Goal: Task Accomplishment & Management: Manage account settings

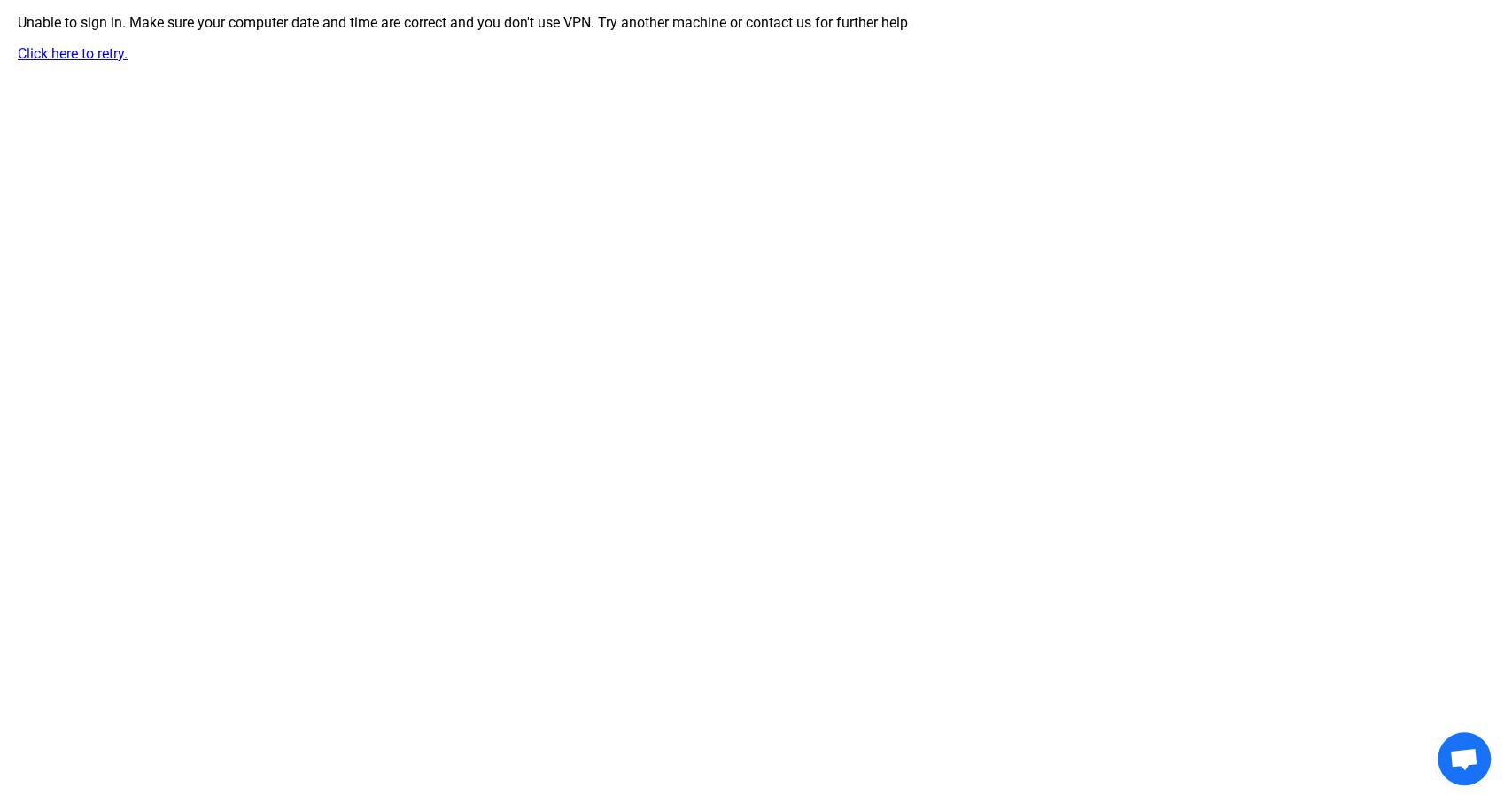
click at [77, 45] on div "Unable to sign in. Make sure your computer date and time are correct and you do…" at bounding box center [756, 38] width 1512 height 48
click at [77, 47] on link "Click here to retry." at bounding box center [72, 53] width 110 height 16
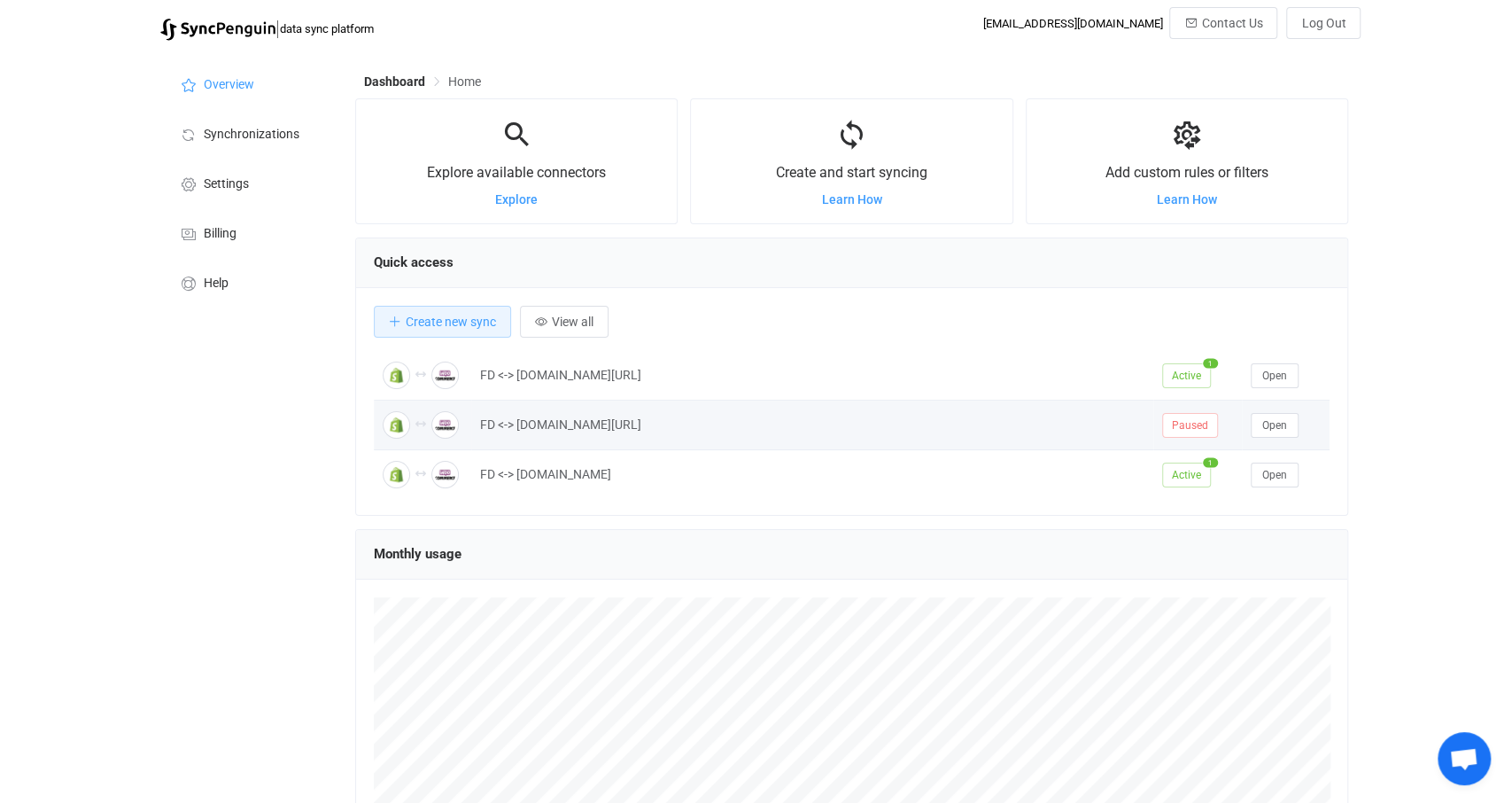
click at [880, 415] on div "FD <-> [DOMAIN_NAME][URL]" at bounding box center [812, 425] width 682 height 20
click at [1284, 420] on span "Open" at bounding box center [1276, 425] width 25 height 13
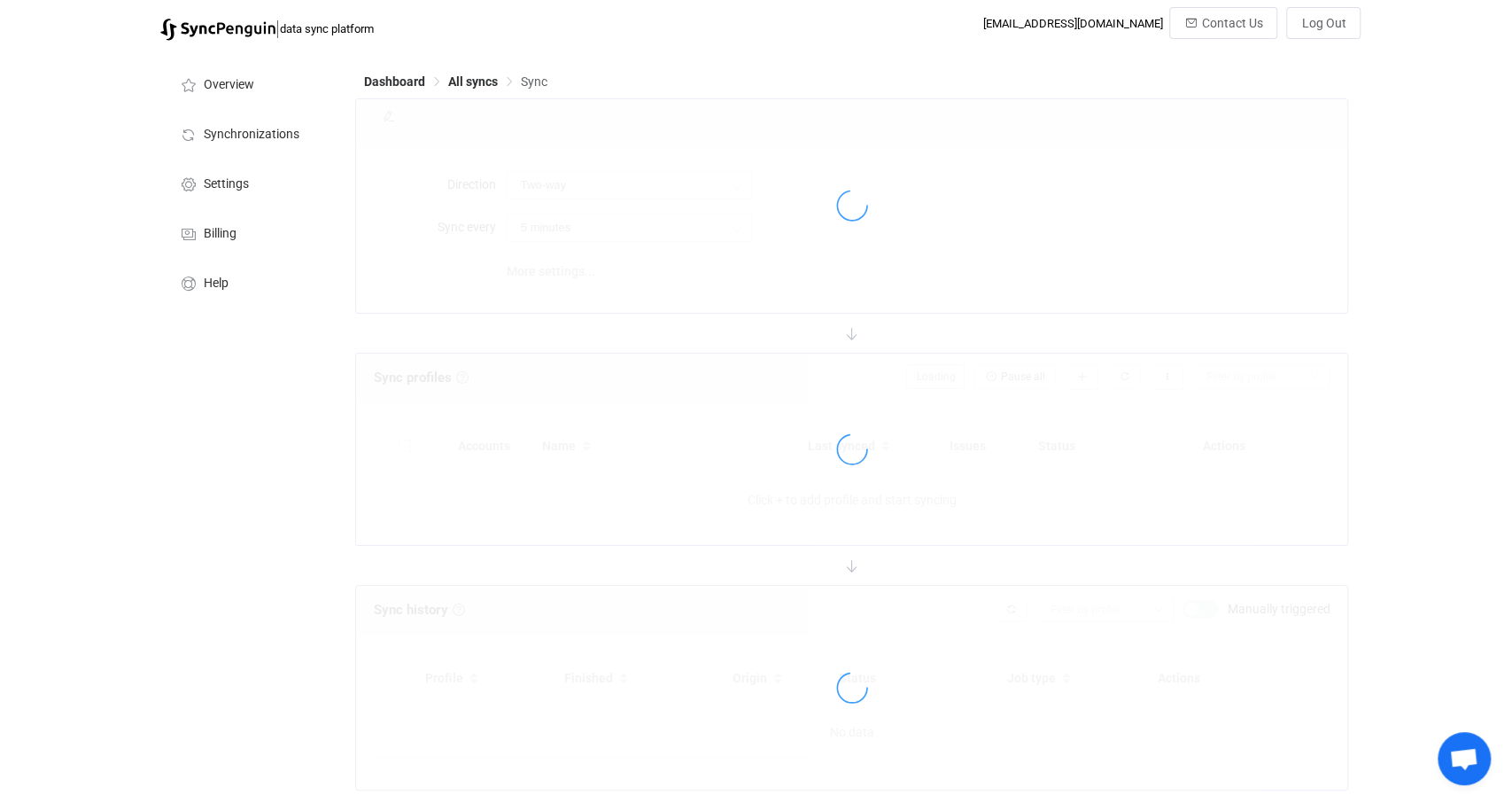
type input "10 minutes"
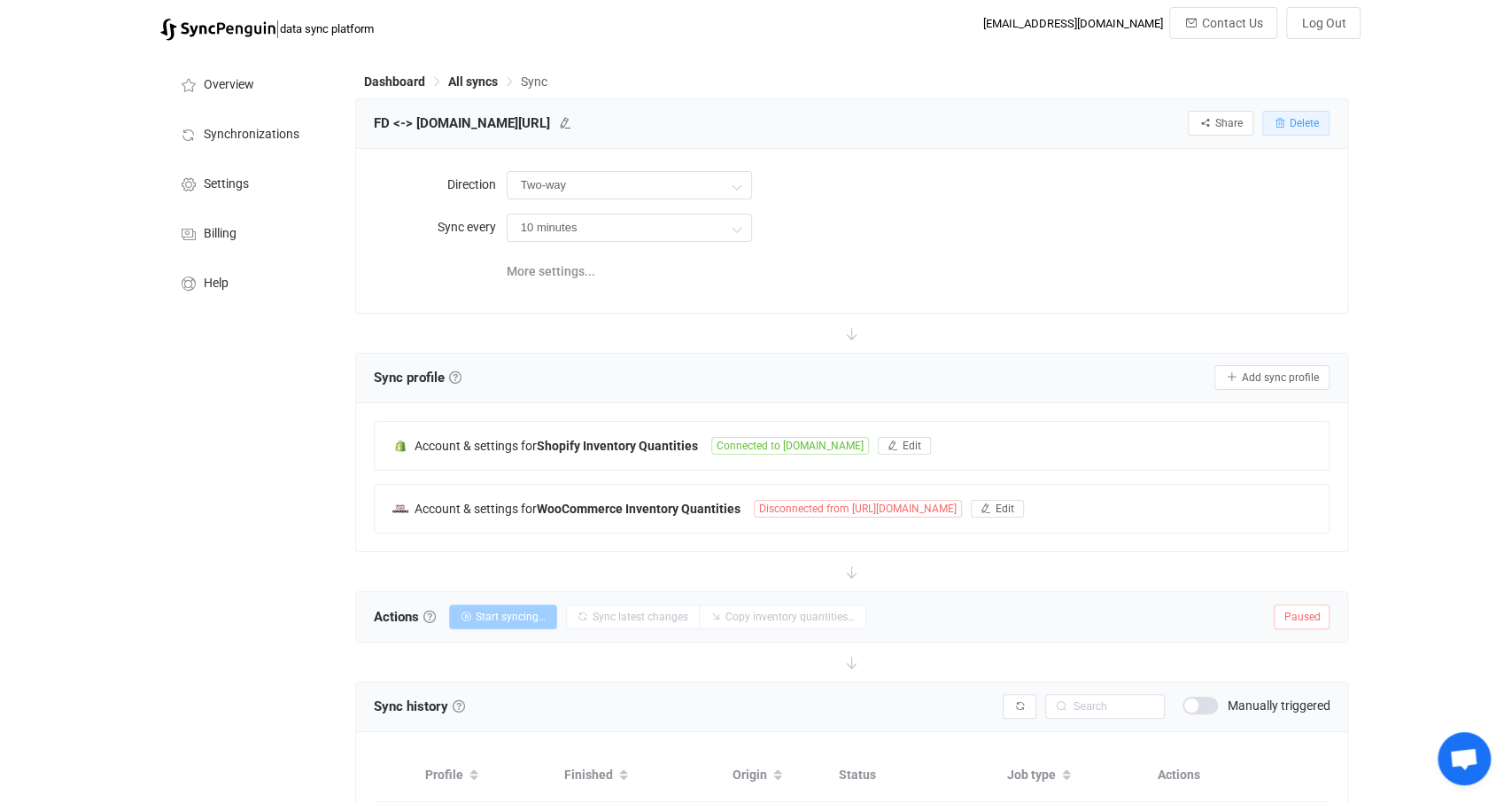
click at [1308, 127] on span "Delete" at bounding box center [1304, 123] width 29 height 13
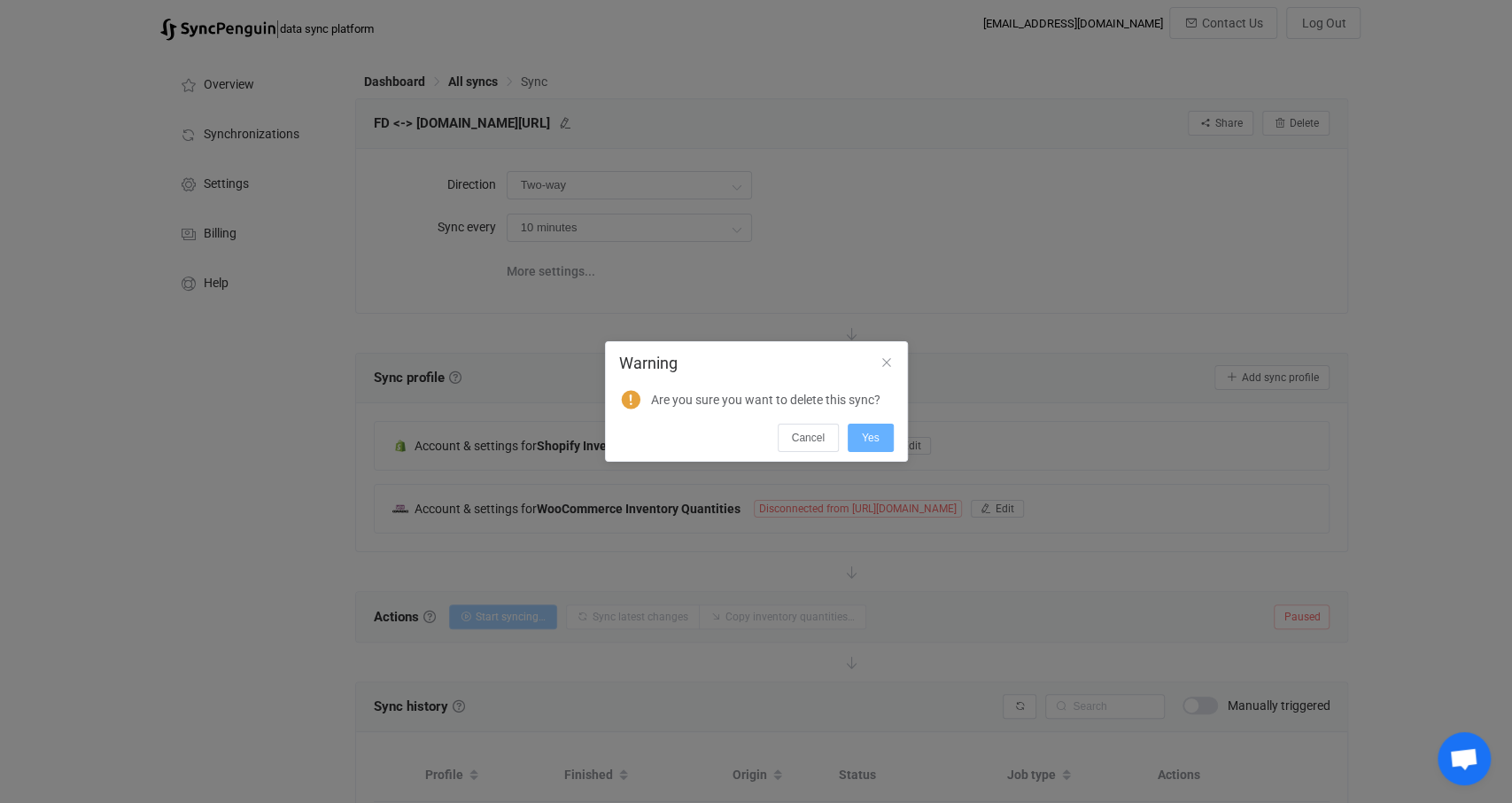
click at [869, 440] on span "Yes" at bounding box center [870, 437] width 17 height 13
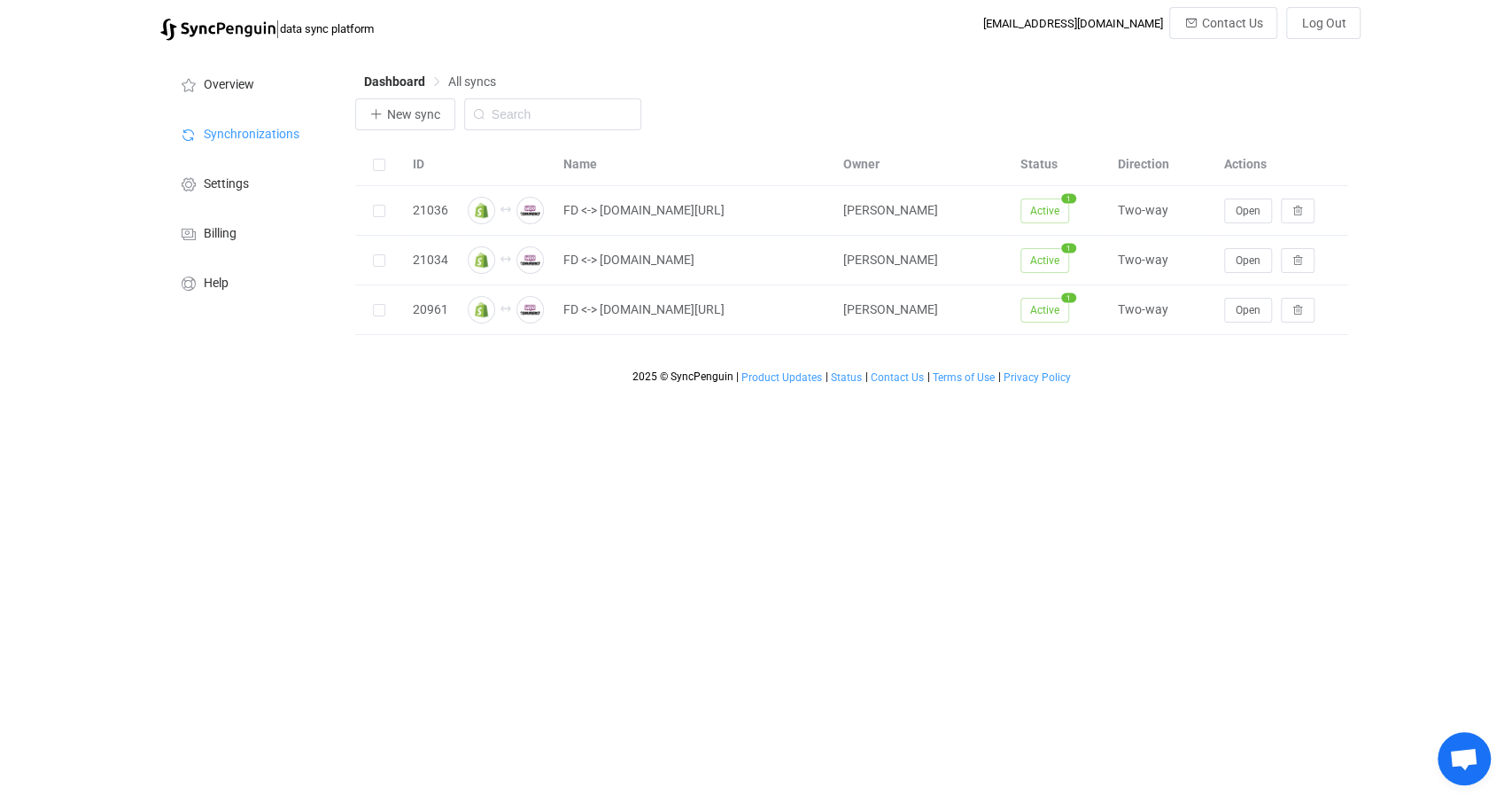
click at [1354, 393] on html "| data sync platform [EMAIL_ADDRESS][DOMAIN_NAME] Contact Us Log Out Overview S…" at bounding box center [756, 196] width 1512 height 393
click at [209, 192] on li "Settings" at bounding box center [248, 182] width 177 height 49
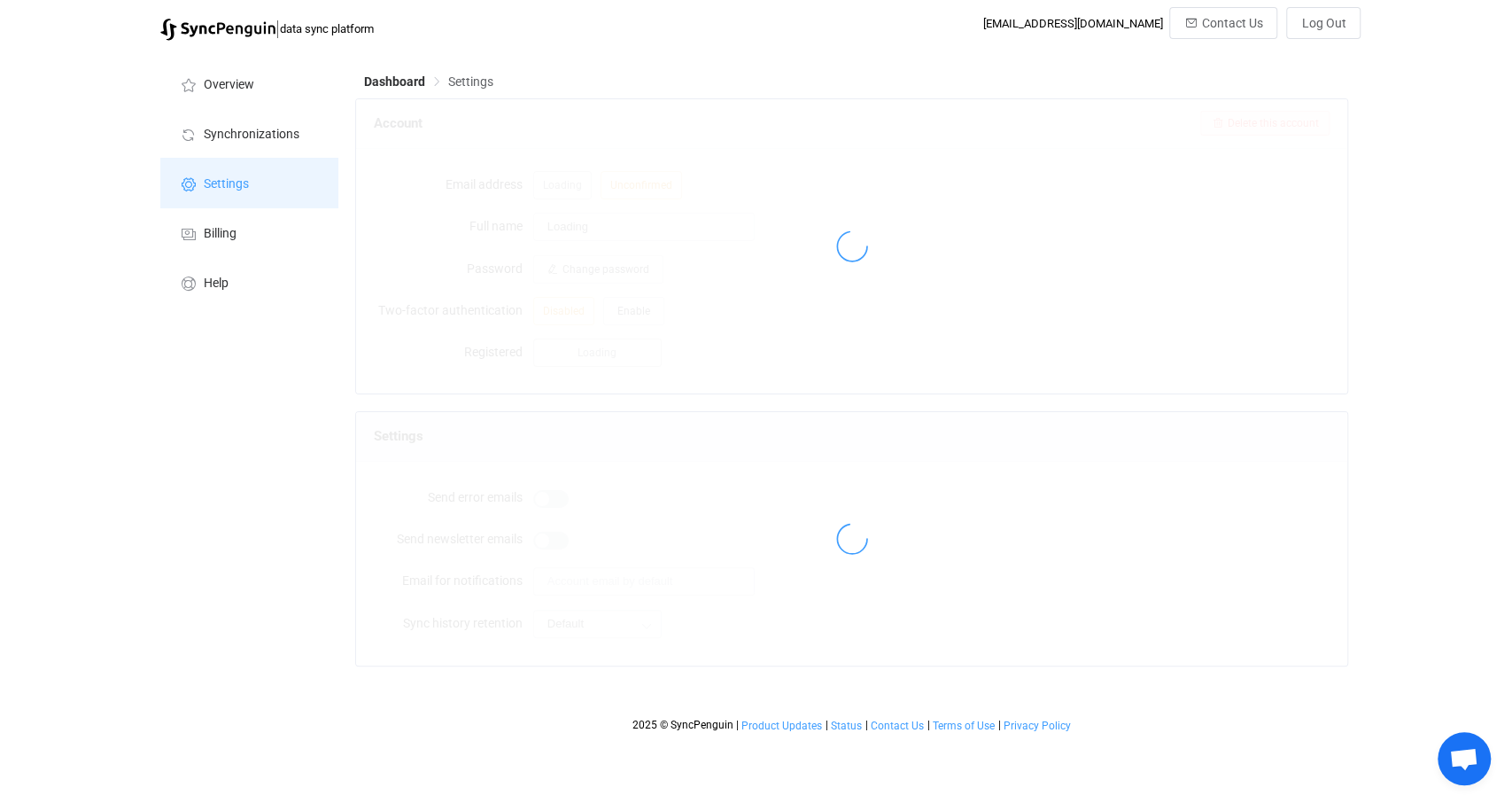
type input "[PERSON_NAME]"
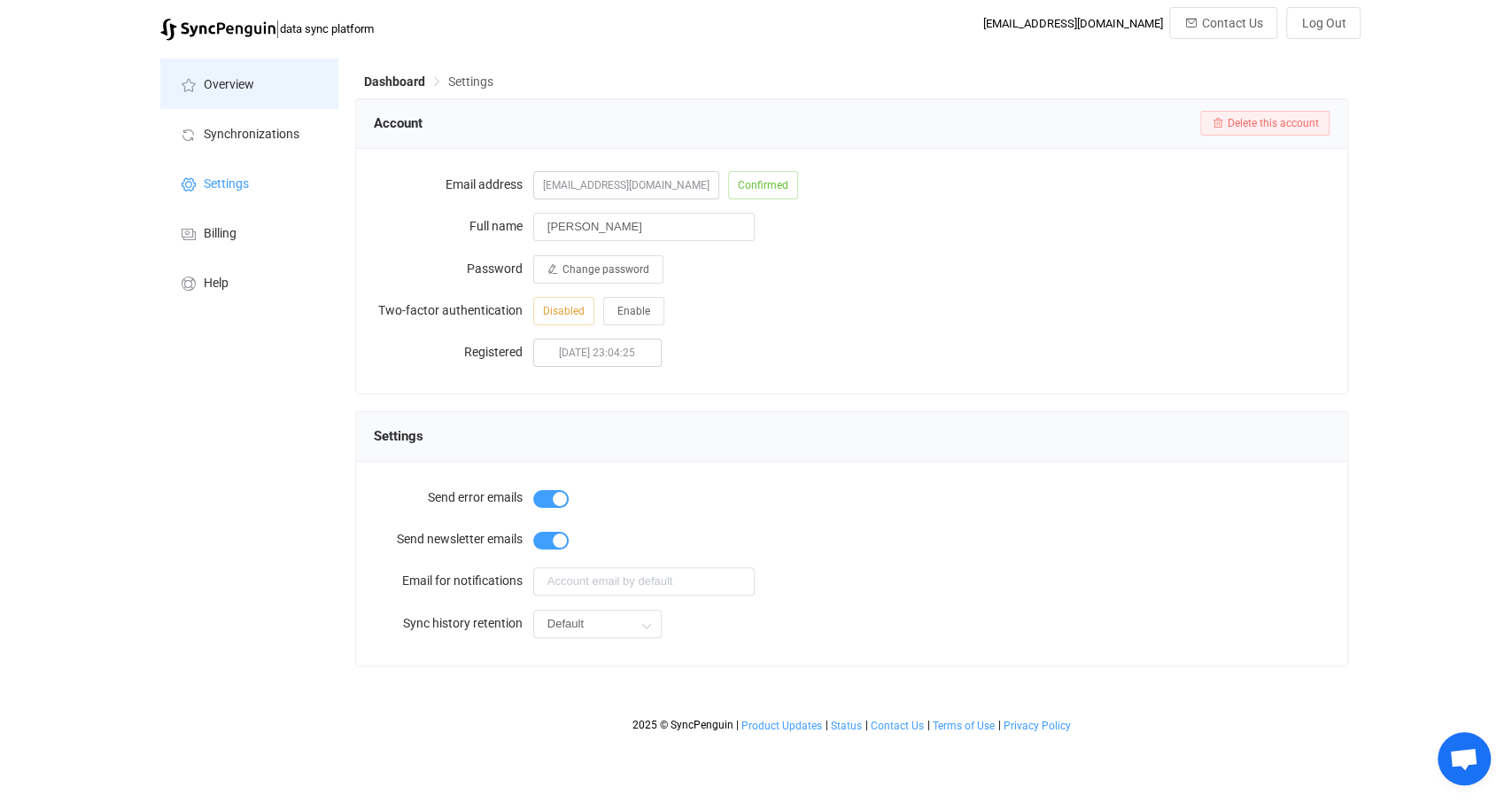
click at [256, 97] on li "Overview" at bounding box center [248, 82] width 177 height 49
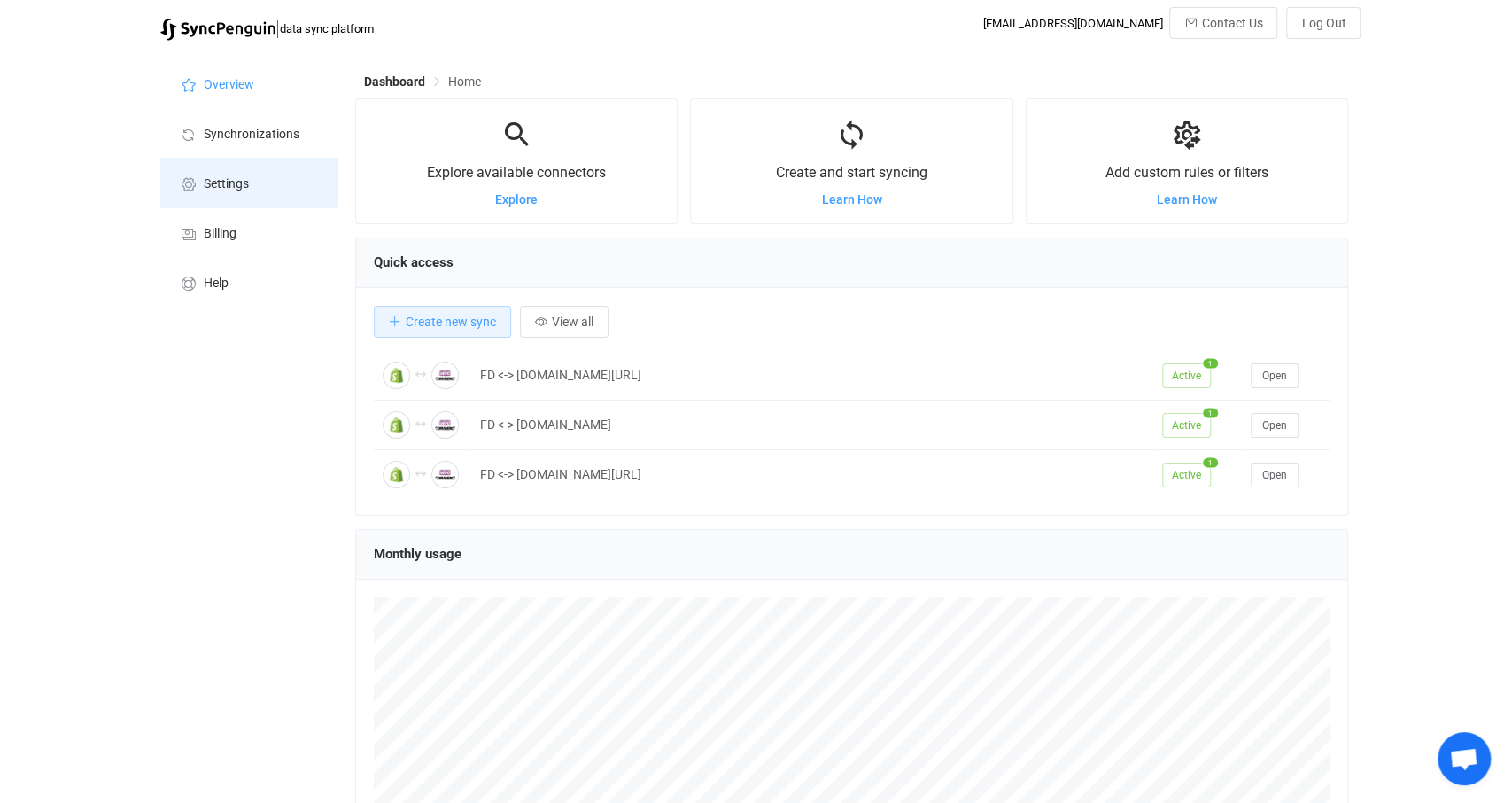
click at [226, 180] on span "Settings" at bounding box center [226, 184] width 46 height 15
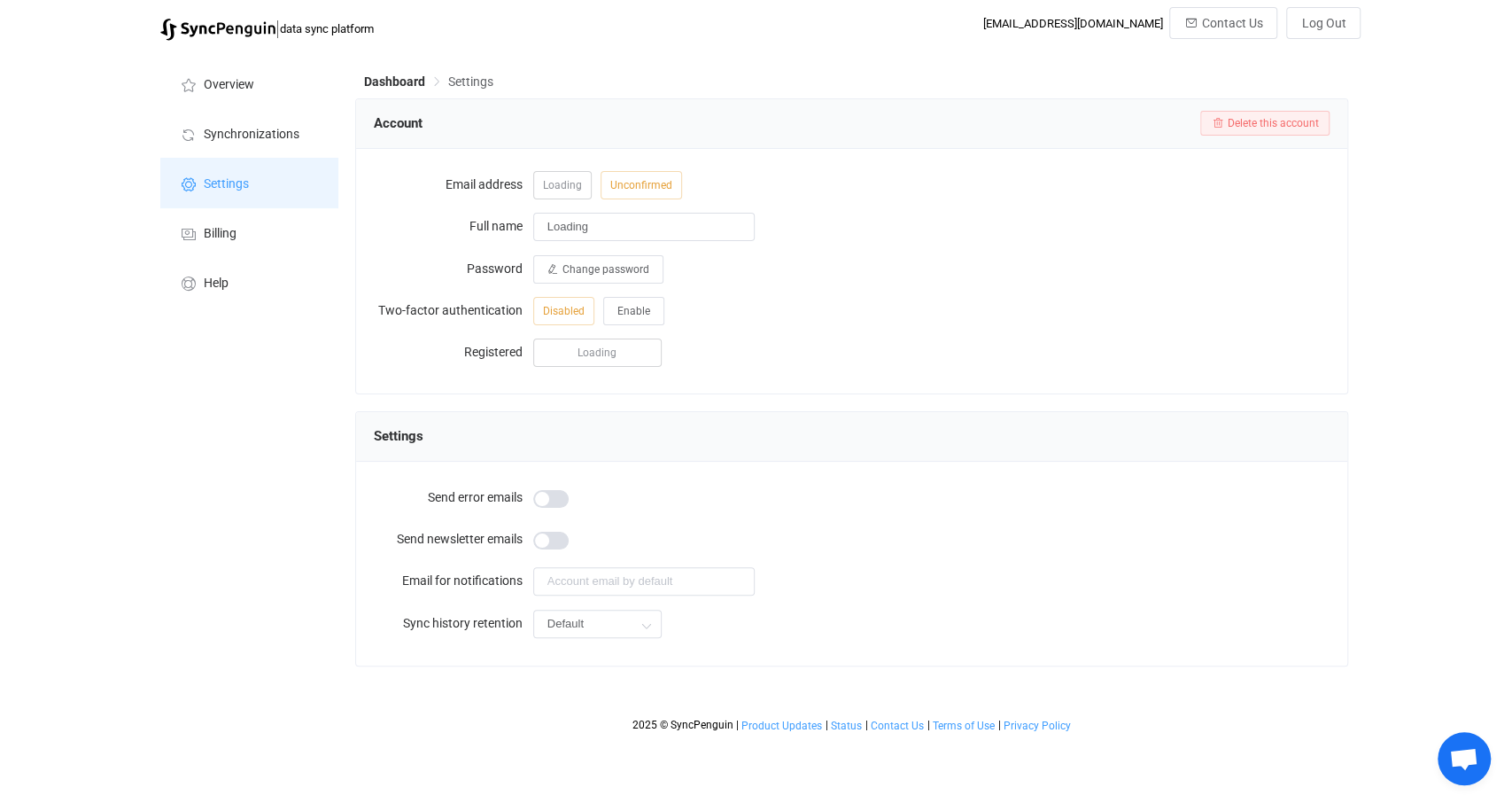
type input "[PERSON_NAME]"
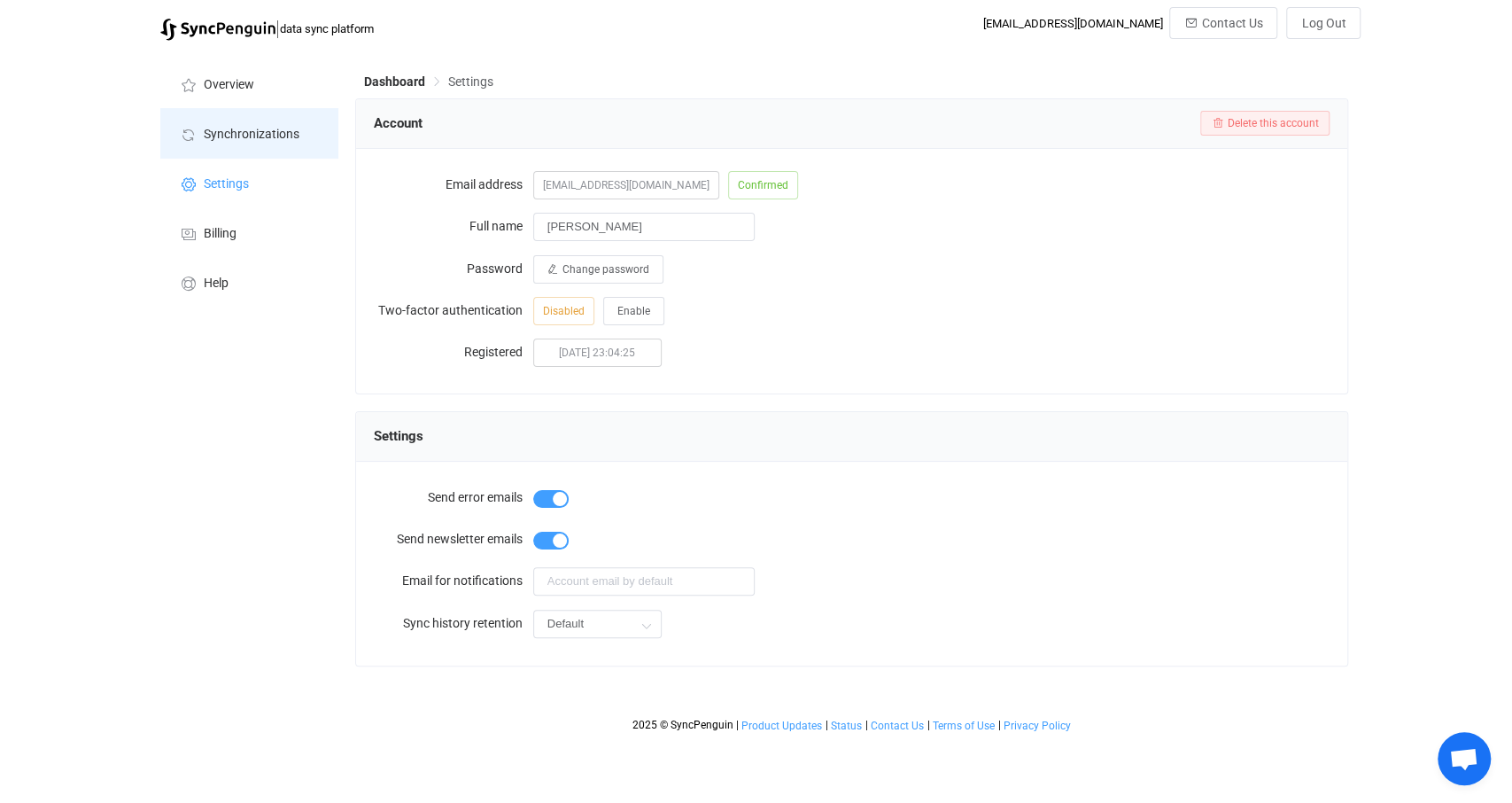
click at [244, 116] on li "Synchronizations" at bounding box center [248, 133] width 177 height 49
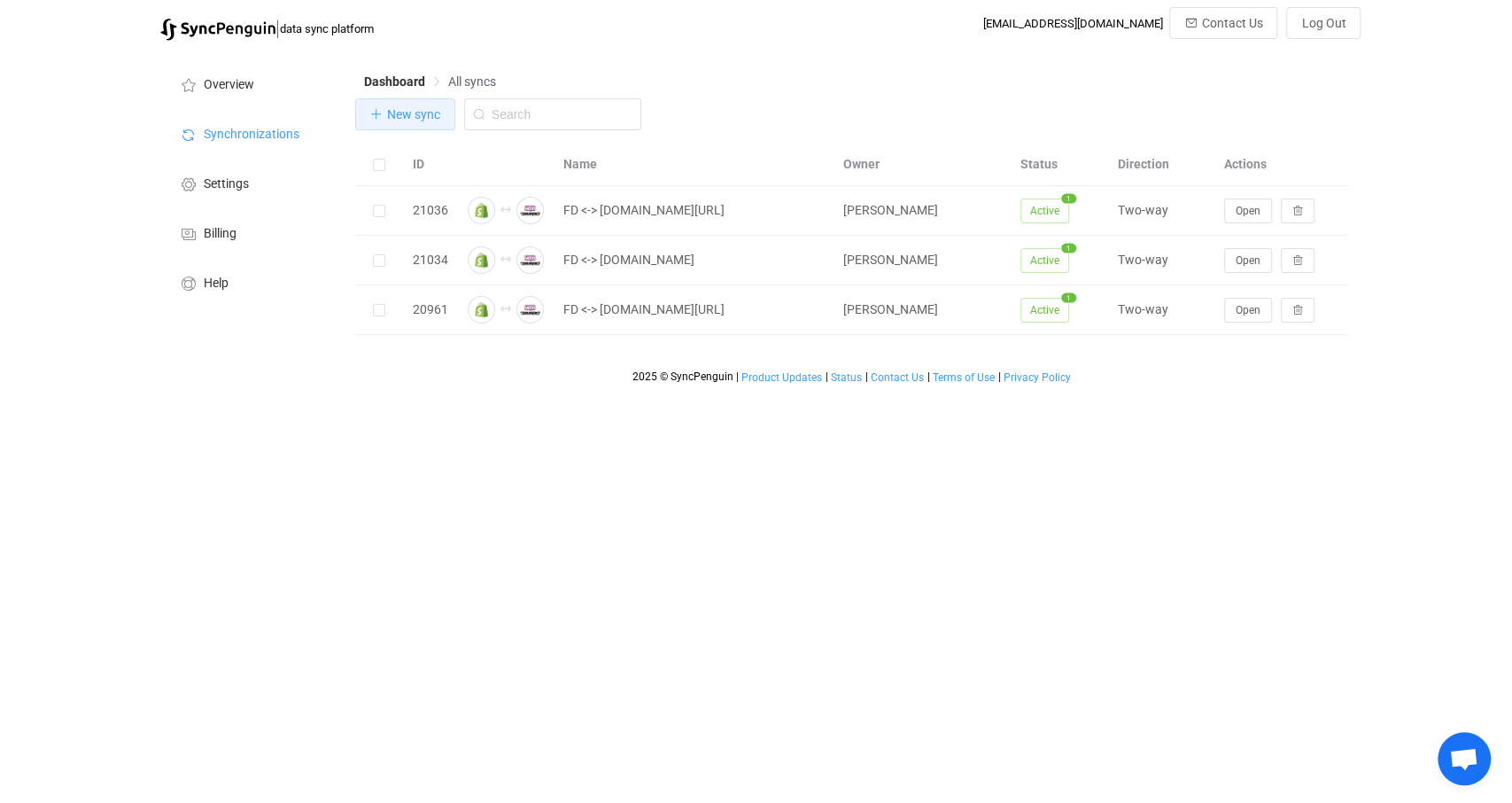
click at [418, 116] on span "New sync" at bounding box center [413, 114] width 53 height 15
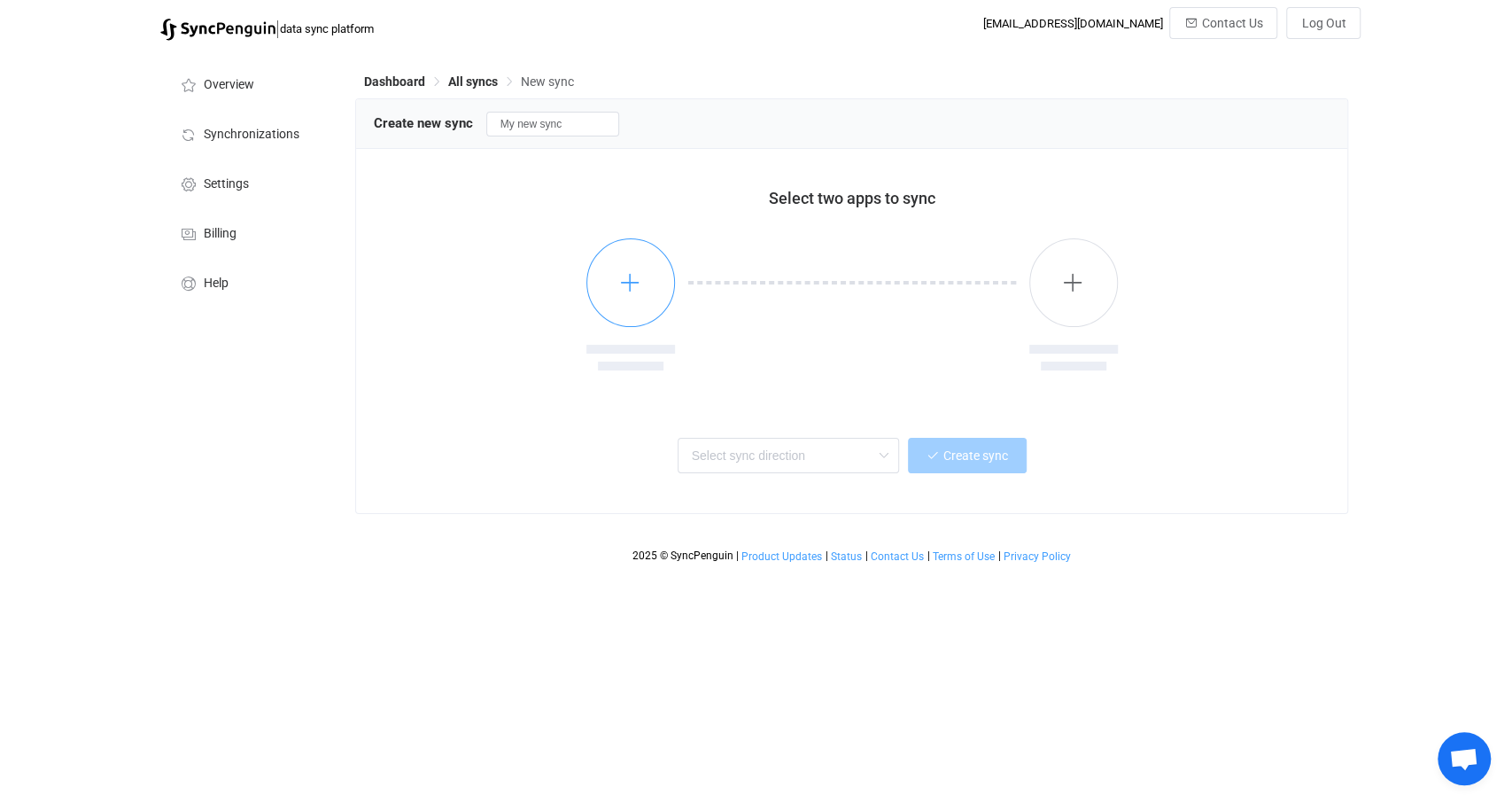
click at [630, 267] on button "button" at bounding box center [630, 282] width 88 height 88
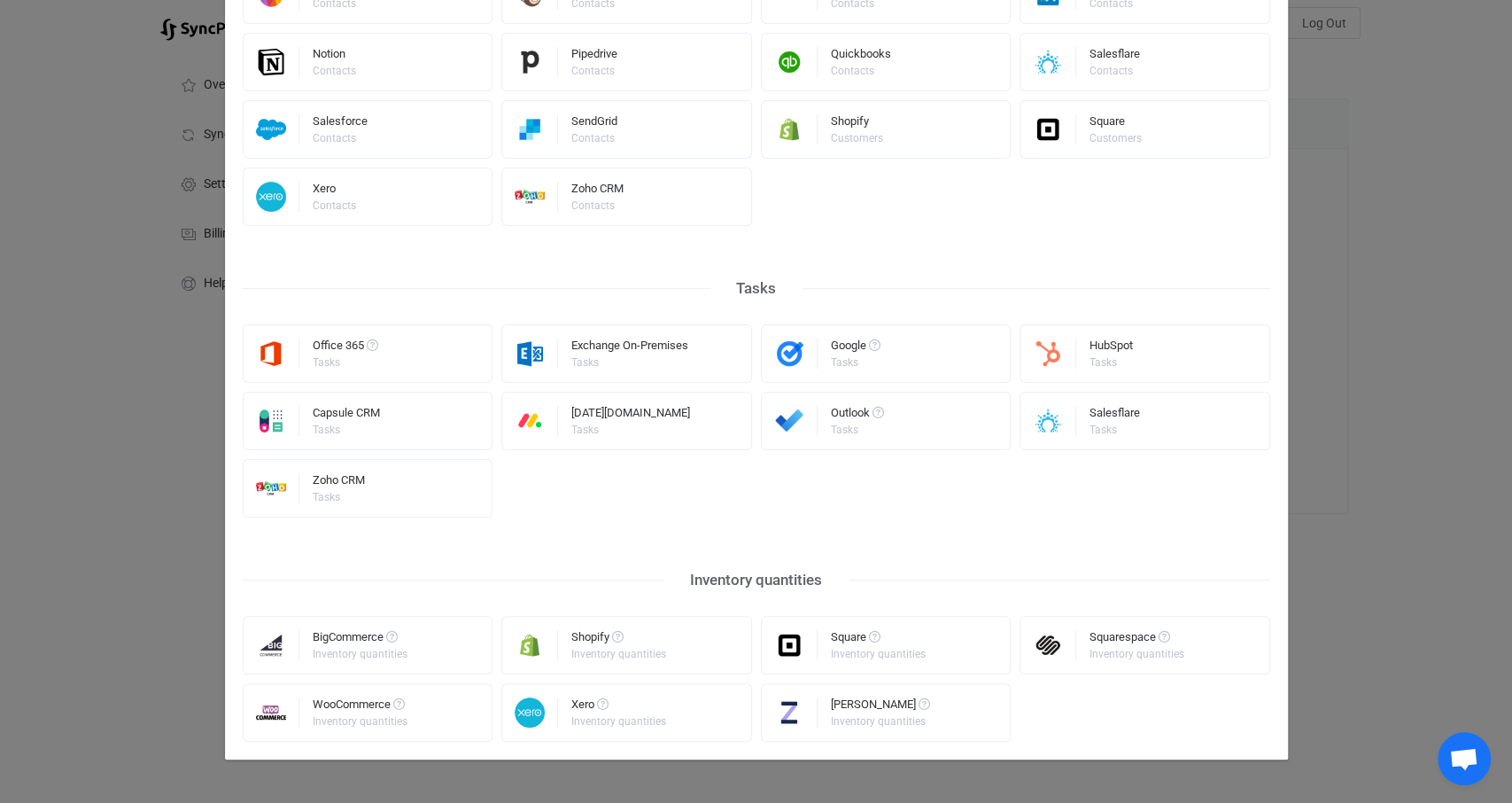
scroll to position [754, 0]
click at [160, 474] on div "Select a connector All Calendar meetings Contacts Tasks Inventory quantities Ca…" at bounding box center [756, 402] width 1512 height 803
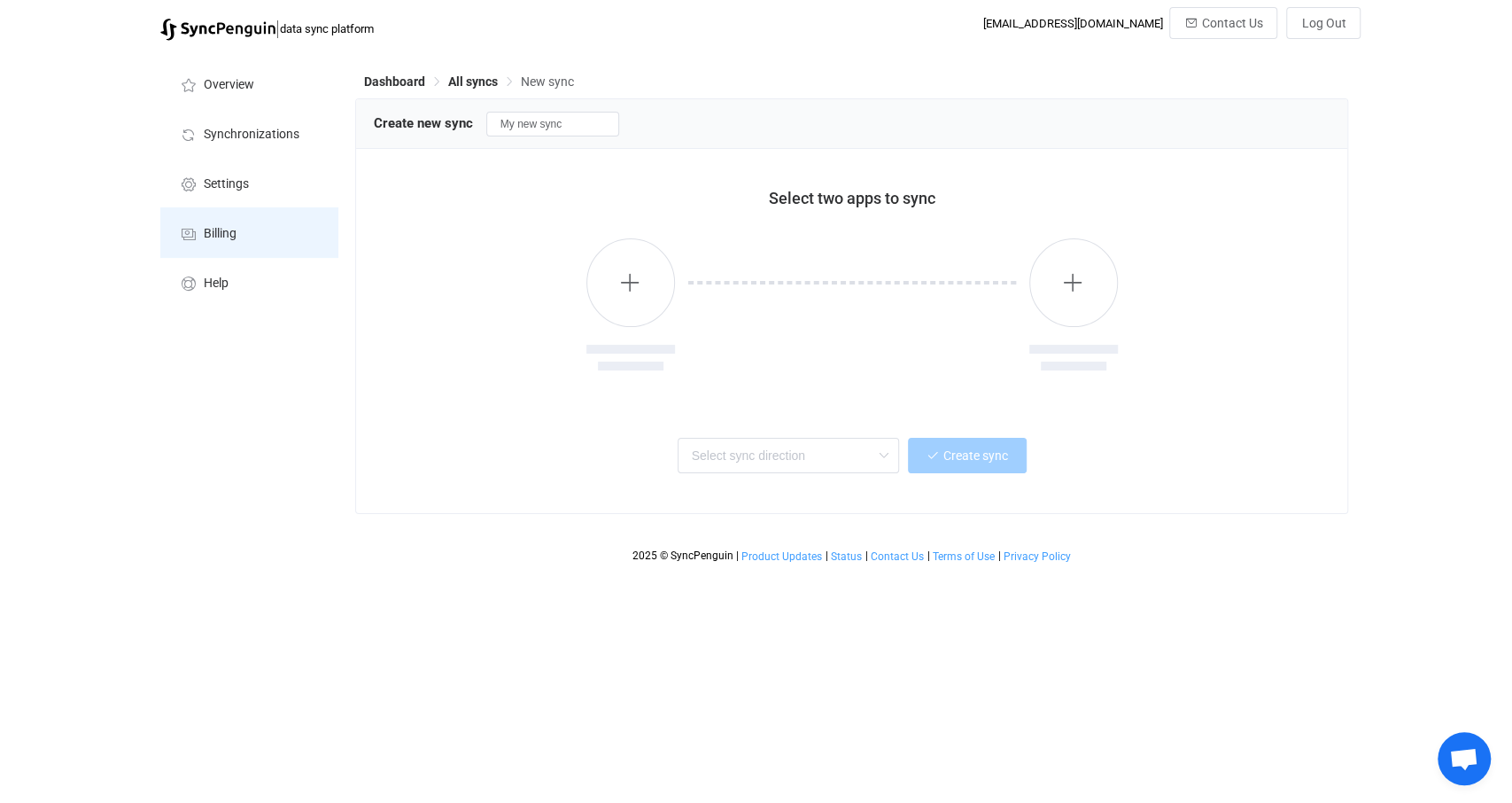
click at [222, 228] on span "Billing" at bounding box center [220, 234] width 33 height 15
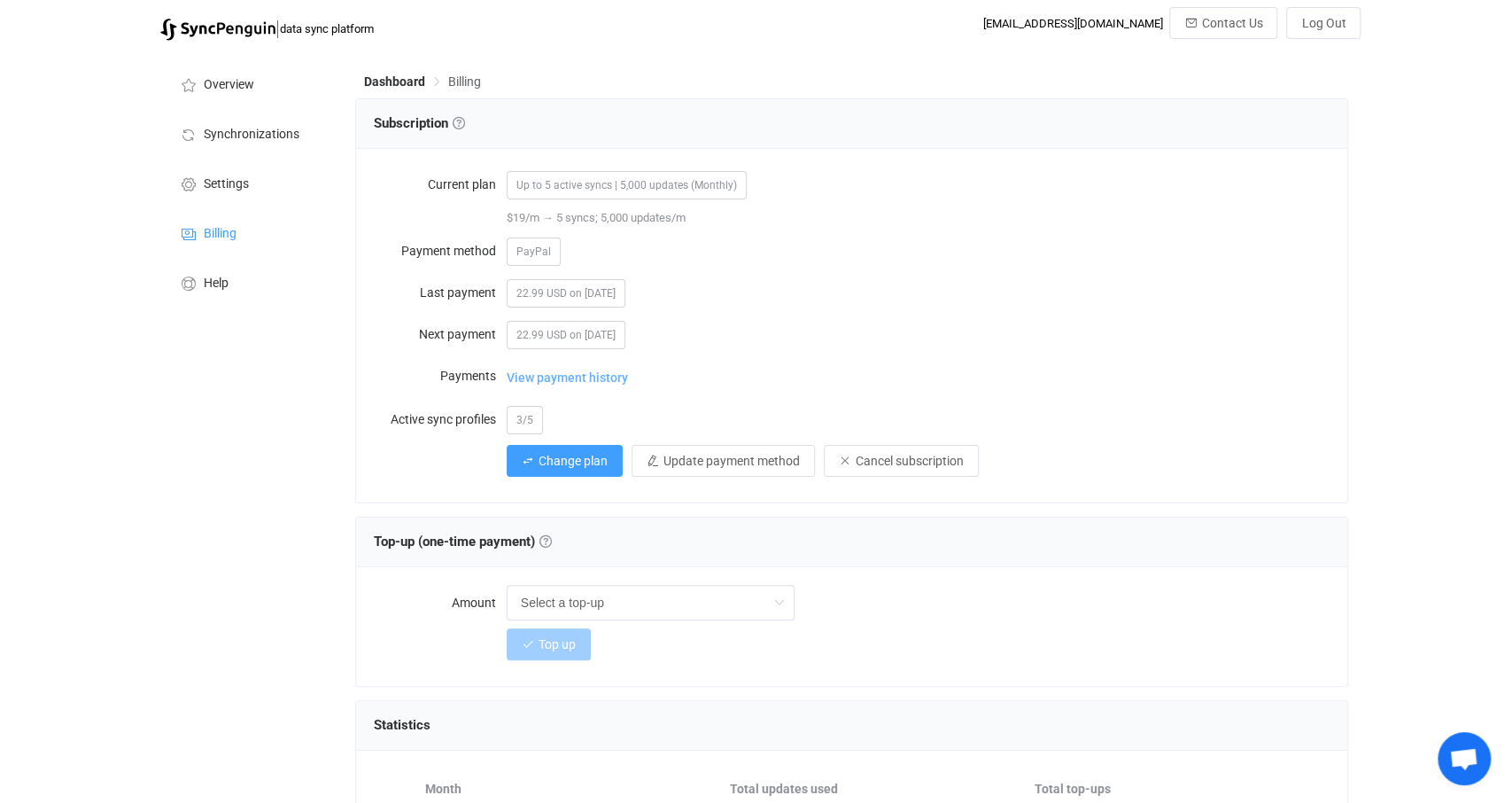
click at [594, 374] on span "View payment history" at bounding box center [567, 377] width 121 height 36
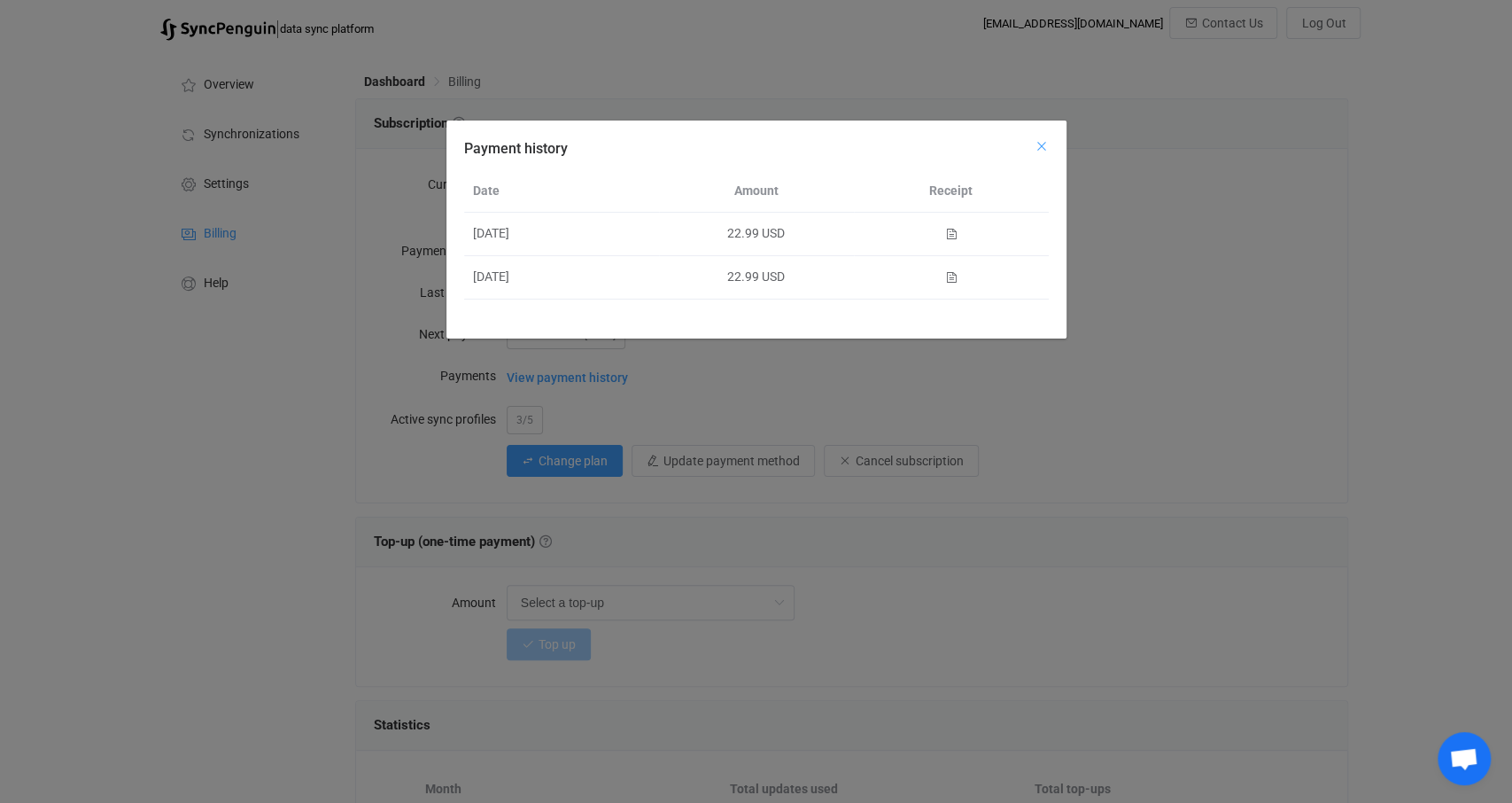
click at [1035, 151] on icon "Close" at bounding box center [1042, 146] width 15 height 15
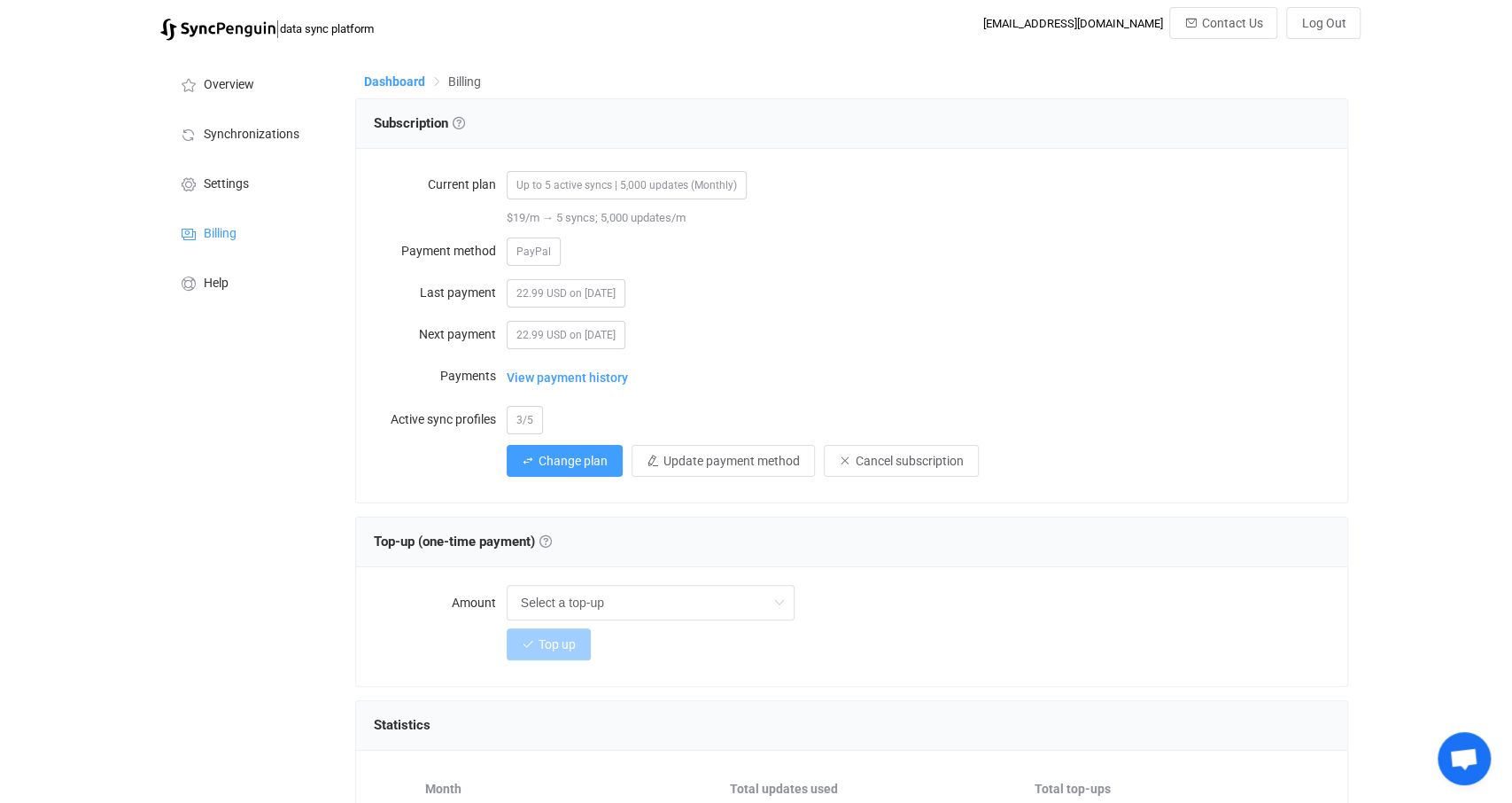
click at [397, 79] on span "Dashboard" at bounding box center [394, 81] width 61 height 15
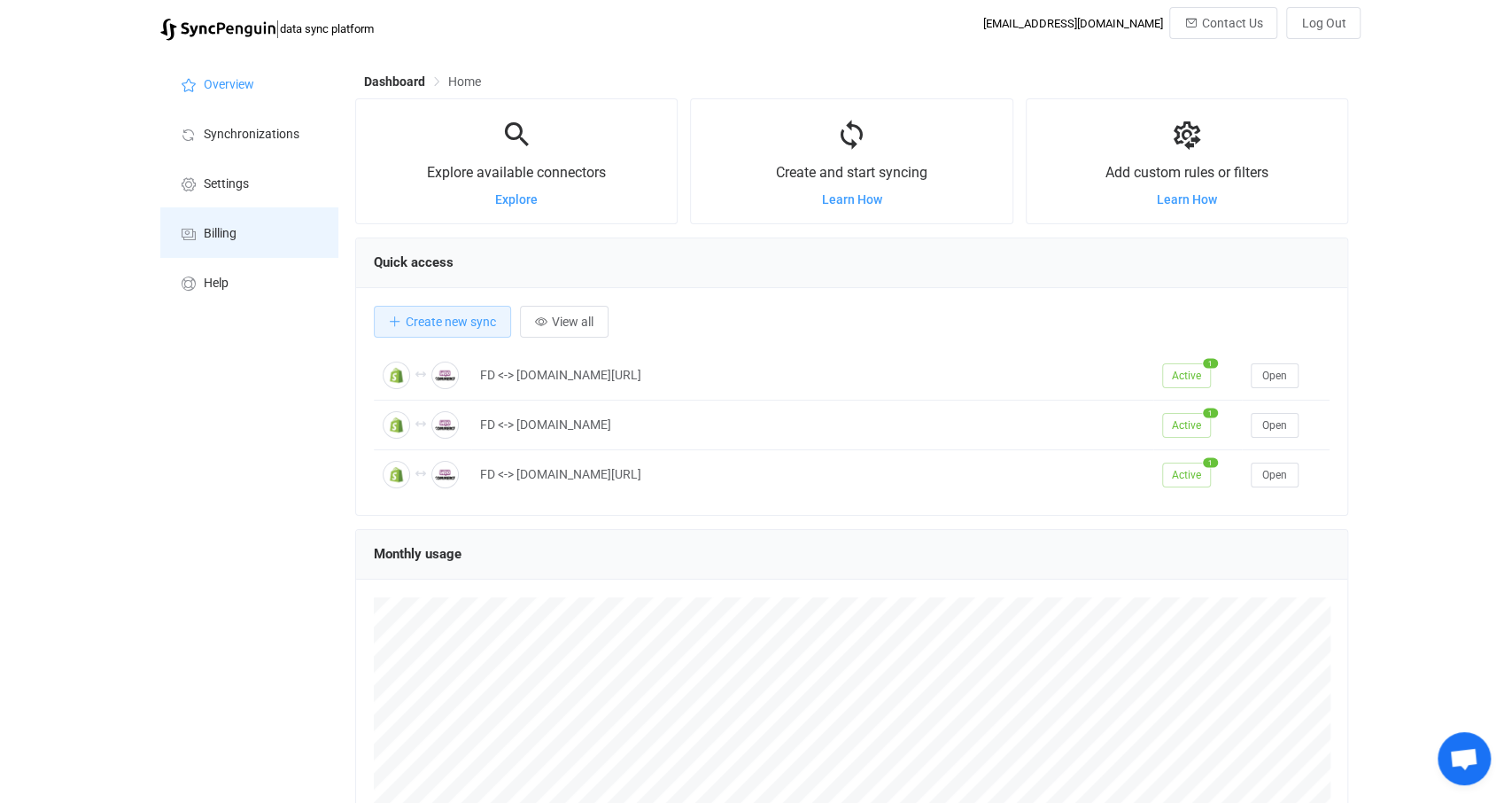
drag, startPoint x: 257, startPoint y: 461, endPoint x: 228, endPoint y: 221, distance: 241.7
click at [260, 446] on div "Overview Synchronizations Settings Billing Help" at bounding box center [248, 538] width 195 height 978
click at [264, 146] on li "Synchronizations" at bounding box center [248, 133] width 177 height 49
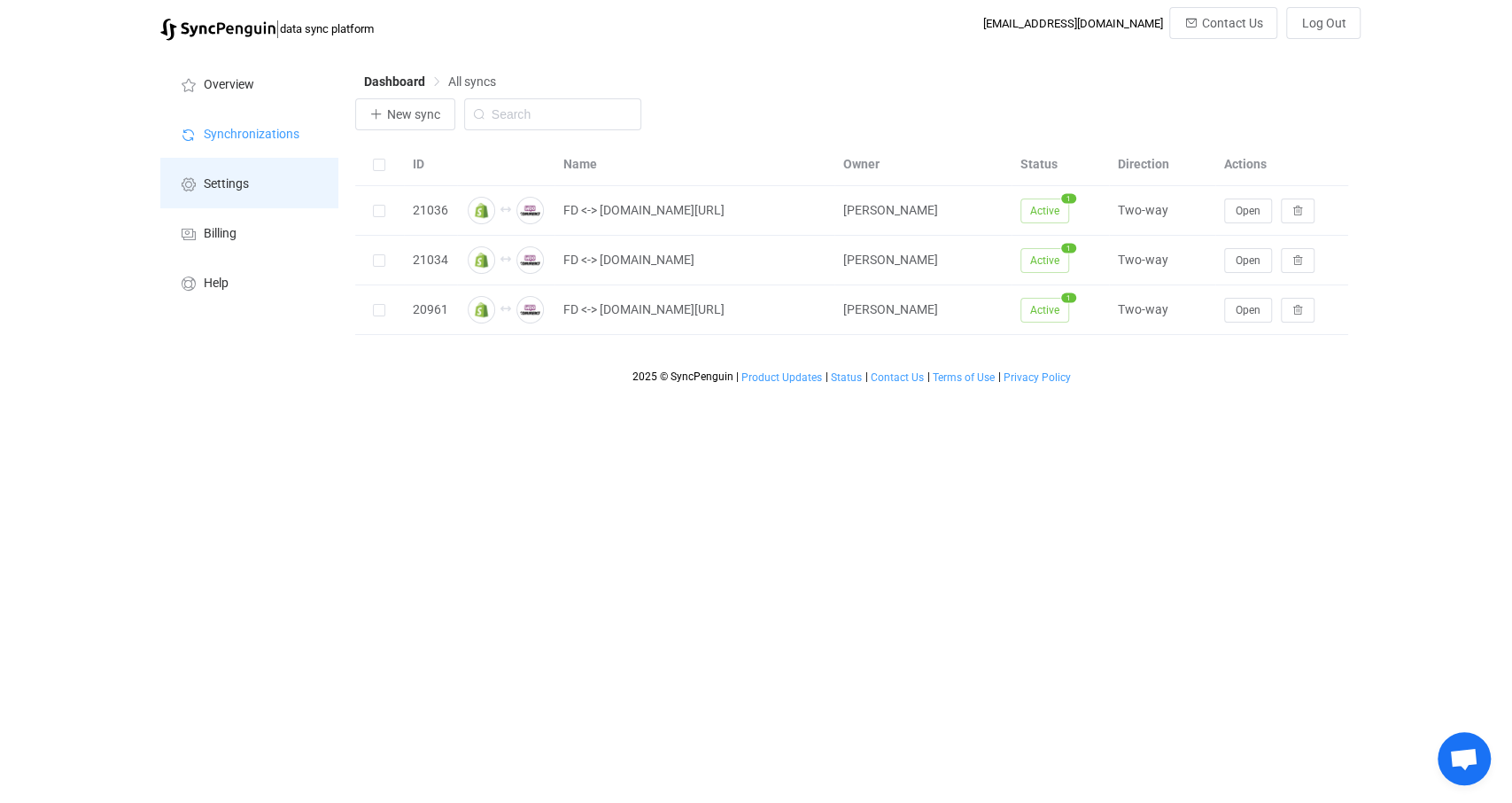
click at [262, 180] on li "Settings" at bounding box center [248, 182] width 177 height 49
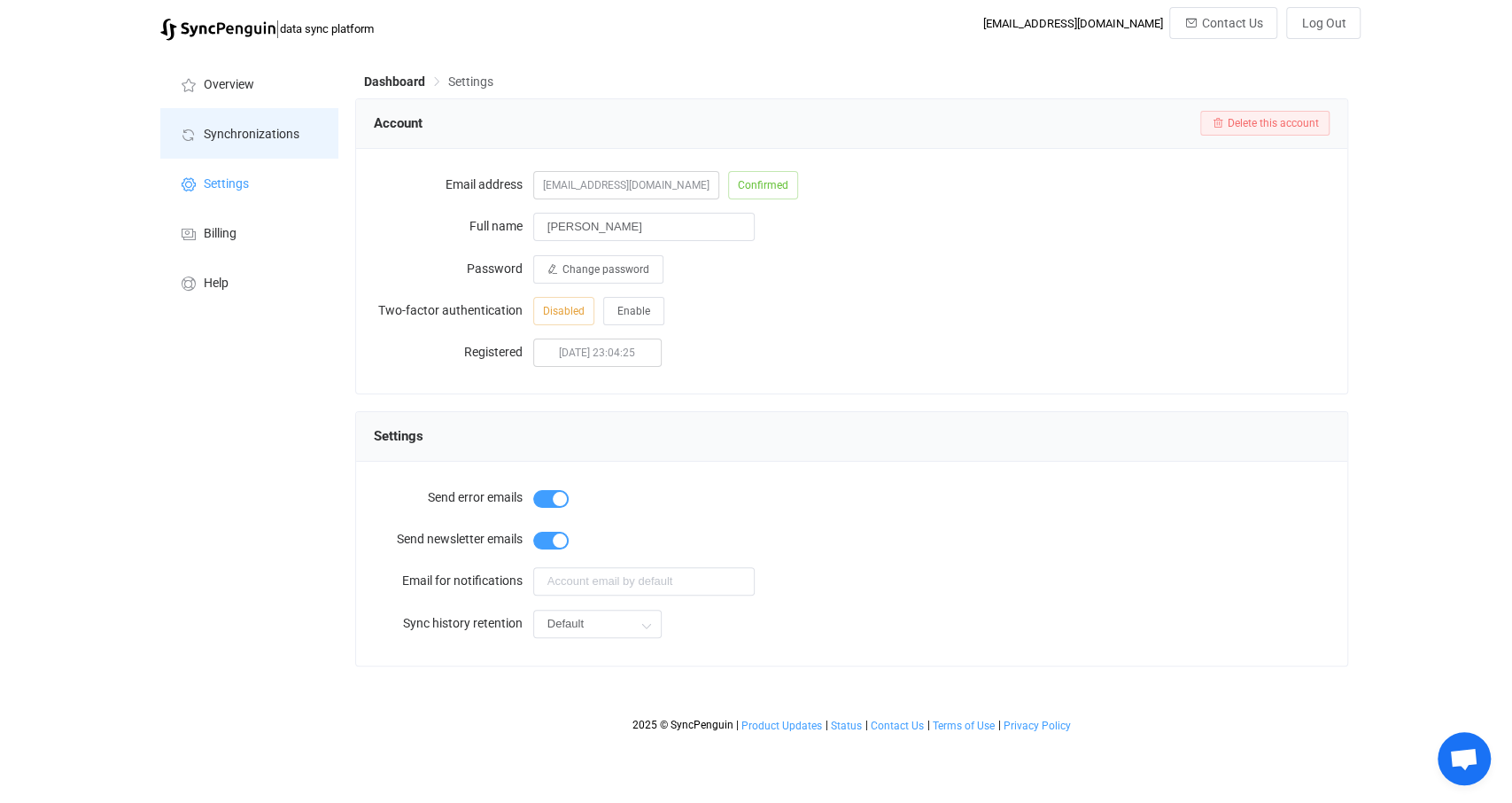
click at [228, 145] on li "Synchronizations" at bounding box center [248, 133] width 177 height 49
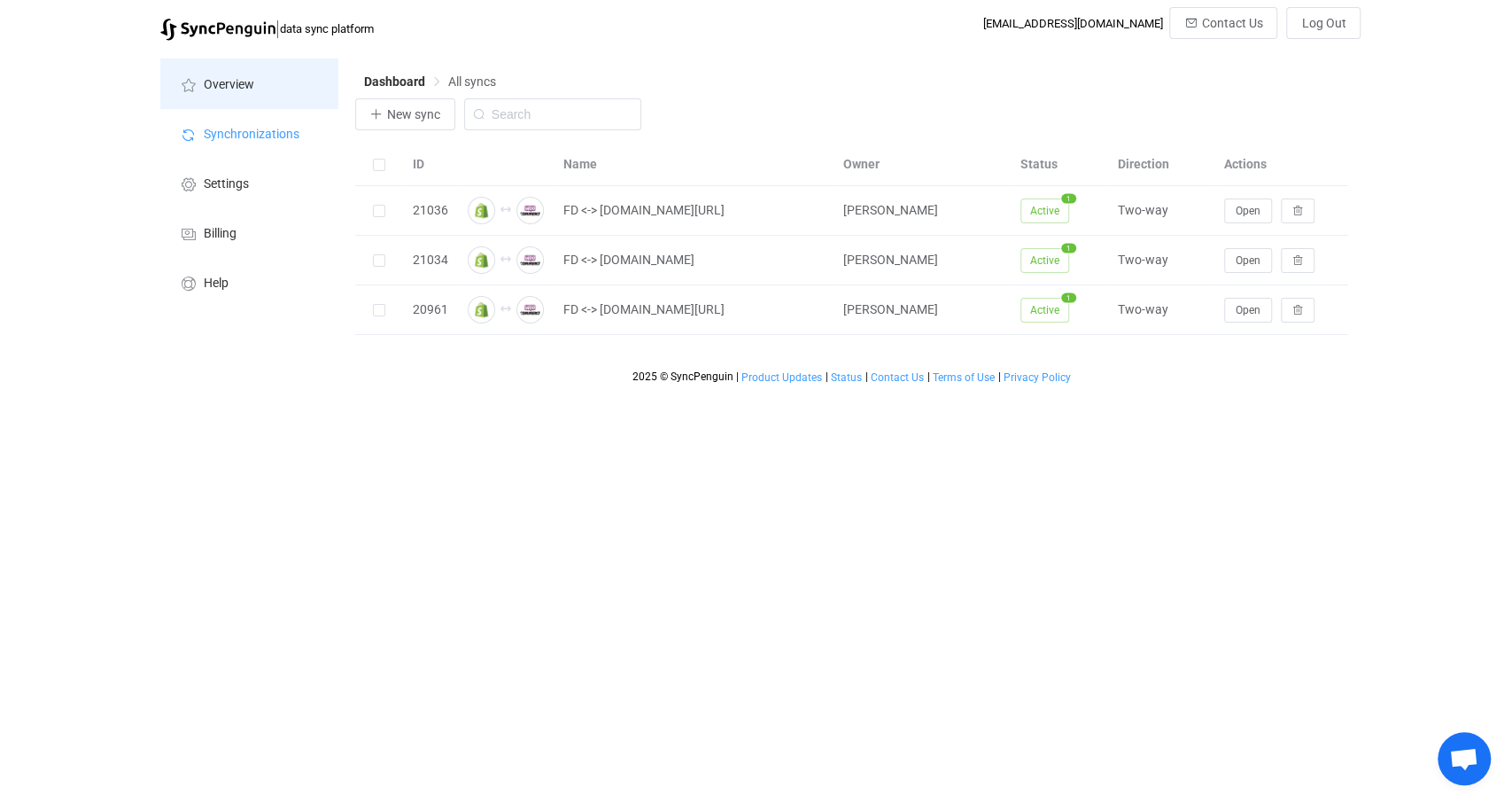
click at [233, 80] on span "Overview" at bounding box center [229, 84] width 50 height 15
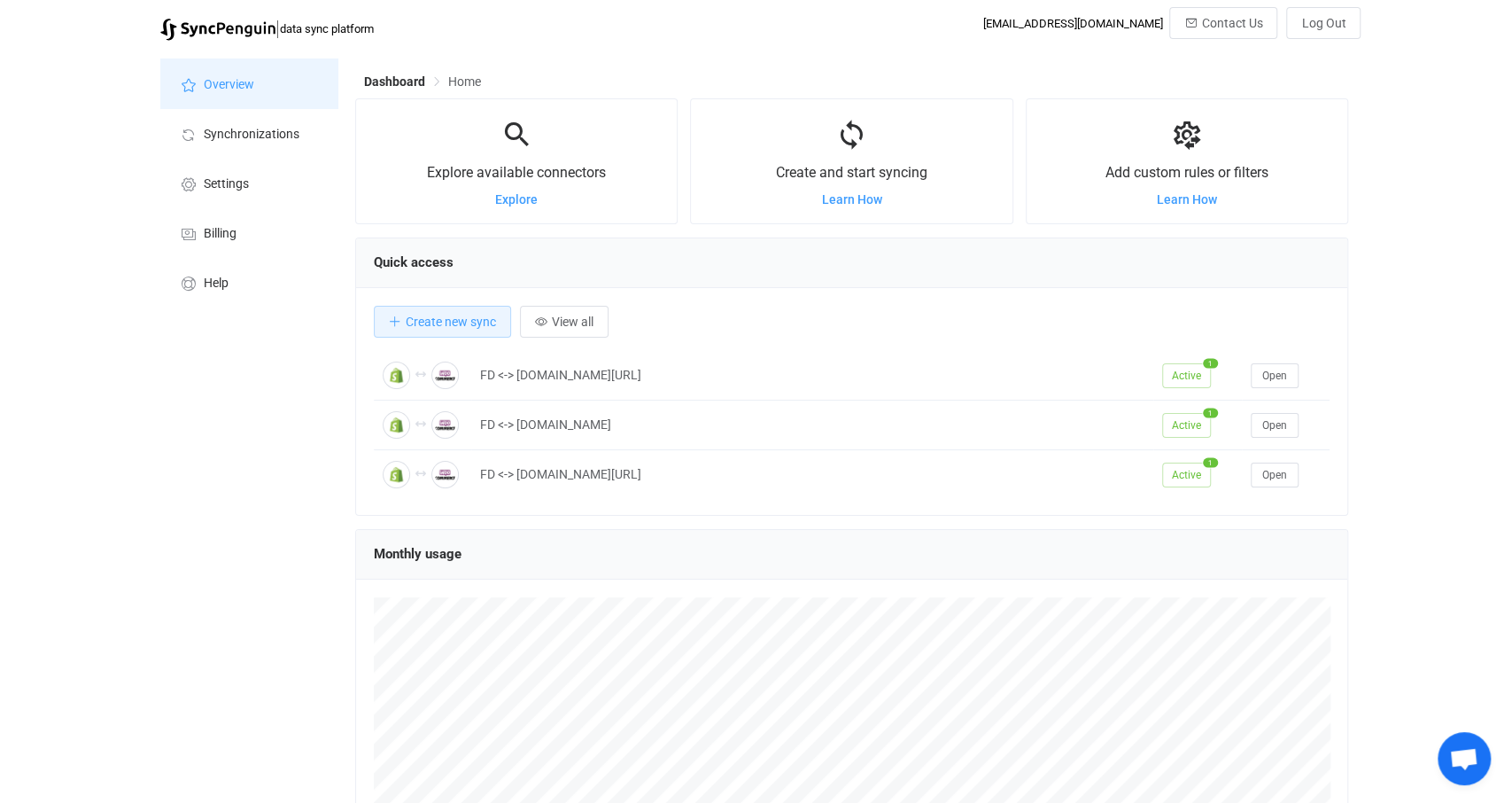
scroll to position [343, 993]
click at [1204, 202] on span "Learn How" at bounding box center [1187, 199] width 60 height 15
